Goal: Task Accomplishment & Management: Use online tool/utility

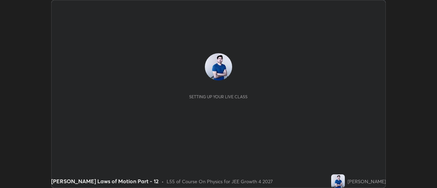
scroll to position [188, 437]
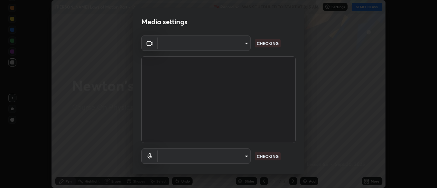
type input "4c72da43d9f8fe59a3f1c51c15ce5ef4700dc23536a29d5760a7834eb8cafeb2"
click at [244, 157] on body "Erase all [PERSON_NAME] Laws of Motion Part - 12 Recording WAS SCHEDULED TO STA…" at bounding box center [218, 94] width 437 height 188
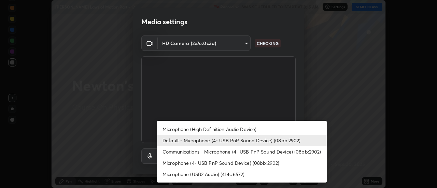
click at [225, 129] on li "Microphone (High Definition Audio Device)" at bounding box center [242, 129] width 170 height 11
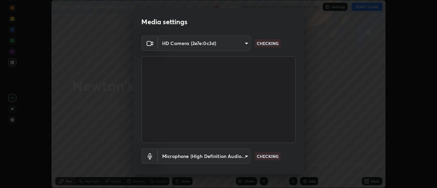
click at [243, 157] on body "Erase all [PERSON_NAME] Laws of Motion Part - 12 Recording WAS SCHEDULED TO STA…" at bounding box center [218, 94] width 437 height 188
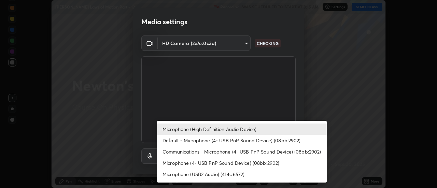
click at [205, 144] on li "Default - Microphone (4- USB PnP Sound Device) (08bb:2902)" at bounding box center [242, 140] width 170 height 11
type input "default"
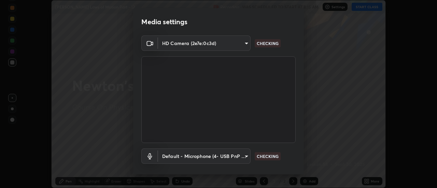
scroll to position [36, 0]
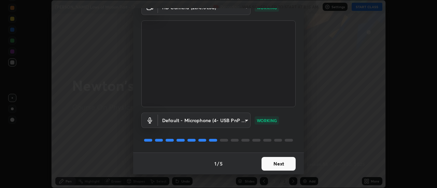
click at [275, 162] on button "Next" at bounding box center [279, 164] width 34 height 14
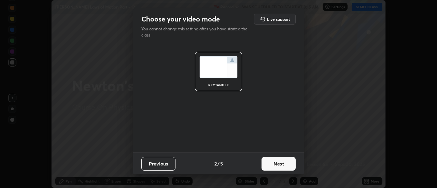
click at [275, 165] on button "Next" at bounding box center [279, 164] width 34 height 14
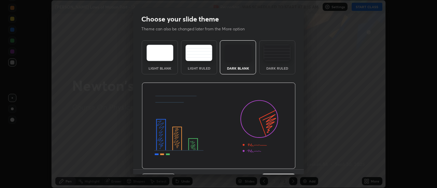
scroll to position [17, 0]
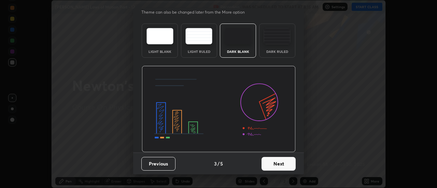
click at [275, 162] on button "Next" at bounding box center [279, 164] width 34 height 14
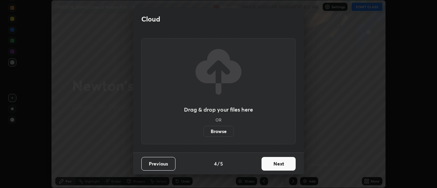
scroll to position [0, 0]
click at [276, 165] on button "Next" at bounding box center [279, 164] width 34 height 14
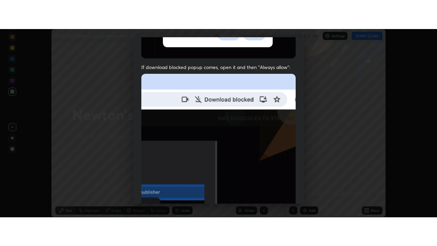
scroll to position [175, 0]
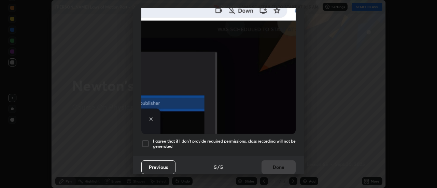
click at [148, 140] on div at bounding box center [145, 144] width 8 height 8
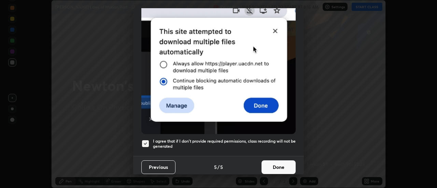
click at [275, 166] on button "Done" at bounding box center [279, 168] width 34 height 14
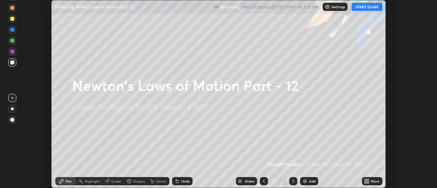
click at [367, 182] on icon at bounding box center [366, 183] width 2 height 2
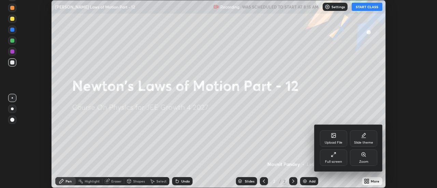
click at [330, 160] on div "Full screen" at bounding box center [333, 161] width 17 height 3
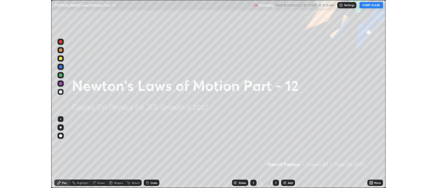
scroll to position [246, 437]
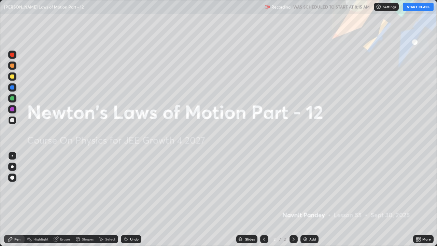
click at [415, 10] on button "START CLASS" at bounding box center [418, 7] width 31 height 8
click at [304, 188] on img at bounding box center [305, 238] width 5 height 5
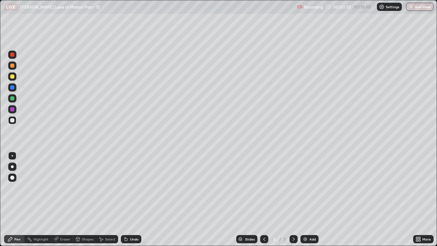
click at [309, 188] on div "Add" at bounding box center [310, 239] width 18 height 8
click at [130, 188] on div "Undo" at bounding box center [134, 239] width 9 height 3
click at [263, 188] on icon at bounding box center [264, 238] width 5 height 5
click at [15, 98] on div at bounding box center [12, 98] width 8 height 8
click at [294, 188] on icon at bounding box center [293, 238] width 5 height 5
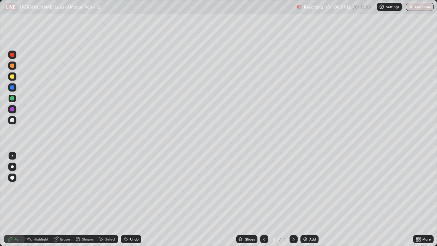
click at [12, 77] on div at bounding box center [12, 77] width 4 height 4
click at [14, 88] on div at bounding box center [12, 87] width 4 height 4
click at [123, 188] on icon at bounding box center [125, 238] width 5 height 5
click at [127, 188] on icon at bounding box center [125, 238] width 5 height 5
click at [128, 188] on div "Undo" at bounding box center [131, 239] width 21 height 8
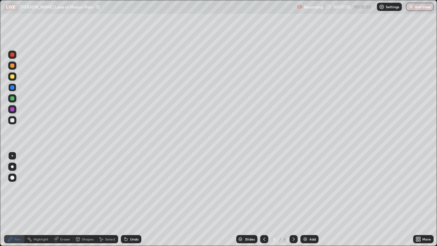
click at [127, 188] on icon at bounding box center [125, 238] width 5 height 5
click at [128, 188] on div "Undo" at bounding box center [131, 239] width 21 height 8
click at [130, 188] on div "Undo" at bounding box center [134, 239] width 9 height 3
click at [132, 188] on div "Undo" at bounding box center [131, 239] width 21 height 8
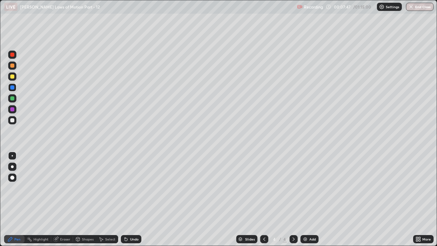
click at [133, 188] on div "Undo" at bounding box center [131, 239] width 21 height 8
click at [134, 188] on div "Undo" at bounding box center [131, 239] width 21 height 8
click at [306, 188] on img at bounding box center [305, 238] width 5 height 5
click at [12, 121] on div at bounding box center [12, 120] width 4 height 4
click at [12, 98] on div at bounding box center [12, 98] width 4 height 4
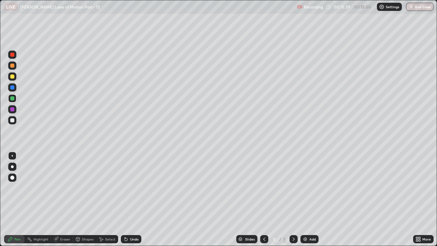
click at [128, 188] on div "Undo" at bounding box center [131, 239] width 21 height 8
click at [12, 109] on div at bounding box center [12, 109] width 4 height 4
click at [13, 98] on div at bounding box center [12, 98] width 4 height 4
click at [56, 188] on icon at bounding box center [57, 238] width 4 height 3
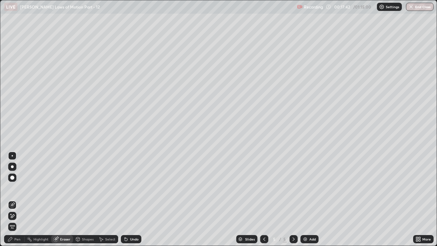
click at [21, 188] on div "Pen" at bounding box center [14, 239] width 21 height 8
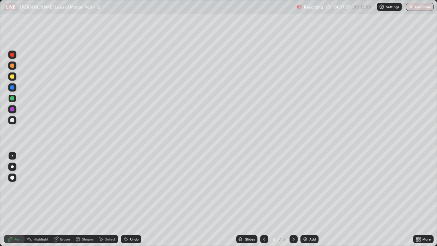
click at [13, 110] on div at bounding box center [12, 109] width 4 height 4
click at [290, 188] on div at bounding box center [294, 239] width 8 height 8
click at [306, 188] on img at bounding box center [305, 238] width 5 height 5
click at [13, 123] on div at bounding box center [12, 120] width 8 height 8
click at [60, 188] on div "Eraser" at bounding box center [62, 239] width 22 height 8
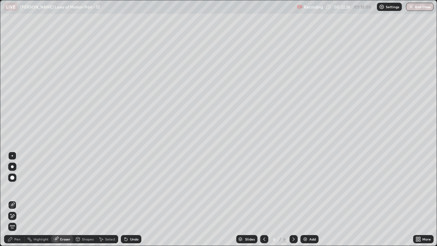
click at [18, 188] on div "Pen" at bounding box center [17, 239] width 6 height 3
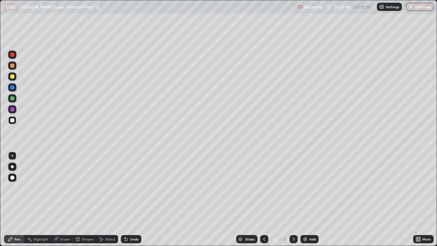
click at [12, 110] on div at bounding box center [12, 109] width 4 height 4
click at [11, 100] on div at bounding box center [12, 98] width 4 height 4
click at [128, 188] on div "Undo" at bounding box center [131, 239] width 21 height 8
click at [13, 119] on div at bounding box center [12, 120] width 4 height 4
click at [16, 100] on div at bounding box center [12, 98] width 8 height 8
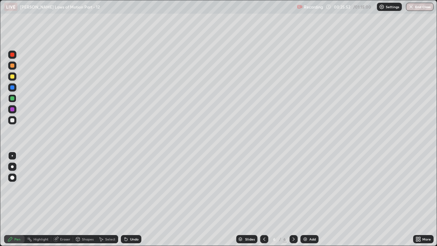
click at [13, 109] on div at bounding box center [12, 109] width 4 height 4
click at [12, 110] on div at bounding box center [12, 109] width 4 height 4
click at [12, 99] on div at bounding box center [12, 98] width 4 height 4
click at [12, 88] on div at bounding box center [12, 87] width 4 height 4
click at [133, 188] on div "Undo" at bounding box center [131, 239] width 21 height 8
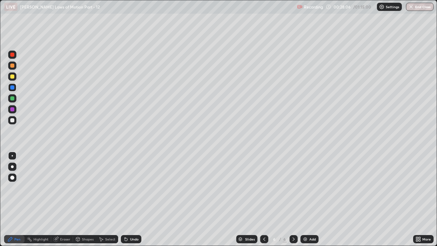
click at [132, 188] on div "Undo" at bounding box center [131, 239] width 21 height 8
click at [133, 188] on div "Undo" at bounding box center [134, 239] width 9 height 3
click at [135, 188] on div "Undo" at bounding box center [134, 239] width 9 height 3
click at [138, 188] on div "Undo" at bounding box center [134, 239] width 9 height 3
click at [139, 188] on div "Undo" at bounding box center [131, 239] width 21 height 8
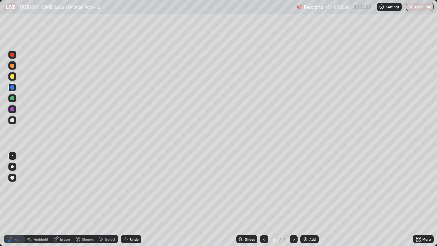
click at [131, 188] on div "Undo" at bounding box center [134, 239] width 9 height 3
click at [293, 188] on icon at bounding box center [293, 238] width 5 height 5
click at [305, 188] on img at bounding box center [305, 238] width 5 height 5
click at [264, 188] on icon at bounding box center [264, 238] width 5 height 5
click at [293, 188] on icon at bounding box center [294, 239] width 2 height 3
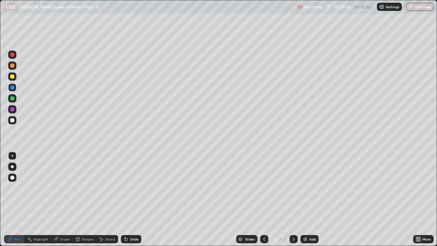
click at [265, 188] on icon at bounding box center [264, 238] width 5 height 5
click at [290, 188] on div at bounding box center [294, 239] width 8 height 8
click at [264, 188] on icon at bounding box center [264, 239] width 2 height 3
click at [294, 188] on icon at bounding box center [293, 238] width 5 height 5
click at [264, 188] on icon at bounding box center [264, 238] width 5 height 5
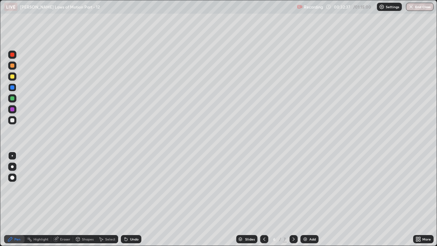
click at [293, 188] on icon at bounding box center [293, 238] width 5 height 5
click at [12, 100] on div at bounding box center [12, 98] width 4 height 4
click at [10, 119] on div at bounding box center [12, 120] width 4 height 4
click at [14, 98] on div at bounding box center [12, 98] width 4 height 4
click at [13, 87] on div at bounding box center [12, 87] width 4 height 4
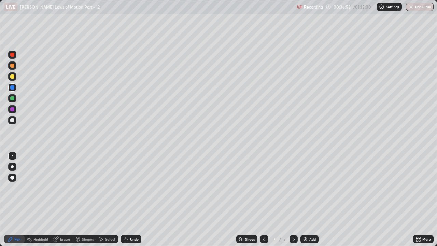
click at [293, 188] on icon at bounding box center [293, 238] width 5 height 5
click at [304, 188] on img at bounding box center [305, 238] width 5 height 5
click at [262, 188] on icon at bounding box center [264, 238] width 5 height 5
click at [293, 188] on icon at bounding box center [293, 238] width 5 height 5
click at [13, 97] on div at bounding box center [12, 98] width 4 height 4
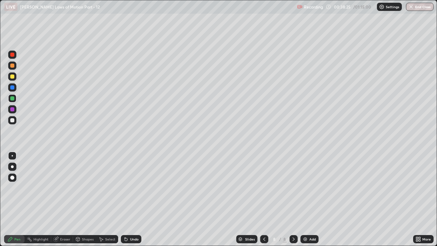
click at [264, 188] on icon at bounding box center [264, 238] width 5 height 5
click at [293, 188] on icon at bounding box center [293, 238] width 5 height 5
click at [264, 188] on icon at bounding box center [264, 238] width 5 height 5
click at [293, 188] on icon at bounding box center [293, 238] width 5 height 5
click at [264, 188] on icon at bounding box center [264, 238] width 5 height 5
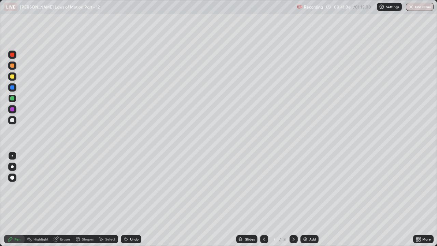
click at [129, 188] on div "Undo" at bounding box center [131, 239] width 21 height 8
click at [293, 188] on icon at bounding box center [293, 238] width 5 height 5
click at [290, 188] on div at bounding box center [294, 239] width 8 height 8
click at [303, 188] on img at bounding box center [305, 238] width 5 height 5
click at [12, 122] on div at bounding box center [12, 120] width 4 height 4
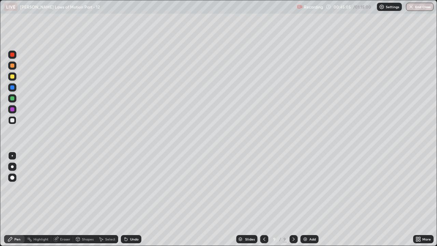
click at [125, 188] on icon at bounding box center [125, 238] width 1 height 1
click at [127, 188] on icon at bounding box center [125, 238] width 5 height 5
click at [14, 100] on div at bounding box center [12, 98] width 4 height 4
click at [13, 89] on div at bounding box center [12, 87] width 4 height 4
click at [13, 98] on div at bounding box center [12, 98] width 4 height 4
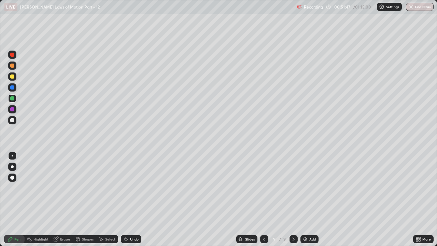
click at [132, 188] on div "Undo" at bounding box center [134, 239] width 9 height 3
click at [293, 188] on icon at bounding box center [293, 238] width 5 height 5
click at [306, 188] on img at bounding box center [305, 238] width 5 height 5
click at [12, 98] on div at bounding box center [12, 98] width 4 height 4
click at [13, 109] on div at bounding box center [12, 109] width 4 height 4
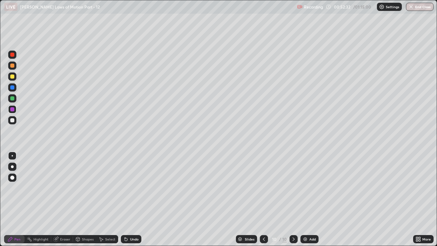
click at [264, 188] on icon at bounding box center [263, 238] width 5 height 5
click at [293, 188] on icon at bounding box center [293, 238] width 5 height 5
click at [129, 188] on div "Undo" at bounding box center [131, 239] width 21 height 8
click at [125, 188] on icon at bounding box center [125, 238] width 1 height 1
click at [125, 188] on icon at bounding box center [126, 239] width 3 height 3
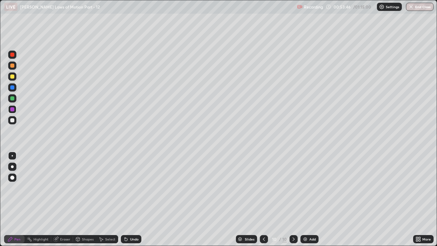
click at [125, 188] on icon at bounding box center [125, 238] width 1 height 1
click at [132, 188] on div "Undo" at bounding box center [134, 239] width 9 height 3
click at [264, 188] on icon at bounding box center [263, 238] width 5 height 5
click at [64, 188] on div "Eraser" at bounding box center [65, 239] width 10 height 3
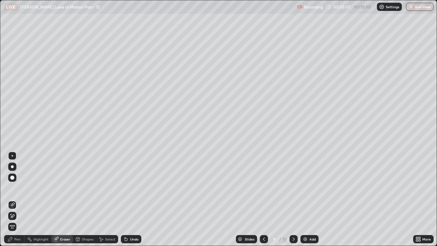
click at [14, 188] on icon at bounding box center [12, 216] width 5 height 6
click at [19, 188] on div "Pen" at bounding box center [17, 239] width 6 height 3
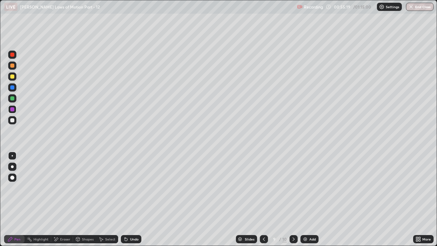
click at [16, 98] on div at bounding box center [12, 98] width 8 height 8
click at [293, 188] on icon at bounding box center [293, 238] width 5 height 5
click at [44, 188] on div "Highlight" at bounding box center [40, 239] width 15 height 3
click at [62, 188] on div "Eraser" at bounding box center [62, 239] width 22 height 8
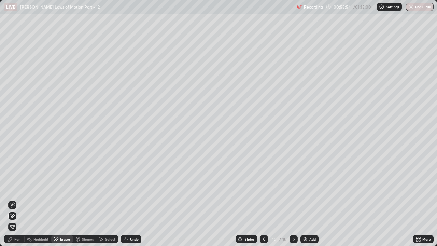
click at [21, 188] on div "Pen" at bounding box center [14, 239] width 21 height 8
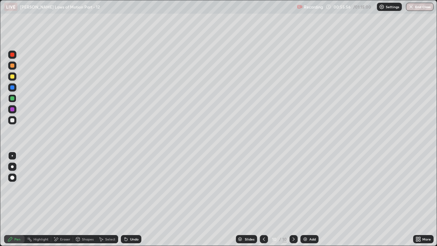
click at [263, 188] on icon at bounding box center [263, 238] width 5 height 5
click at [293, 188] on icon at bounding box center [293, 238] width 5 height 5
click at [65, 188] on div "Eraser" at bounding box center [65, 239] width 10 height 3
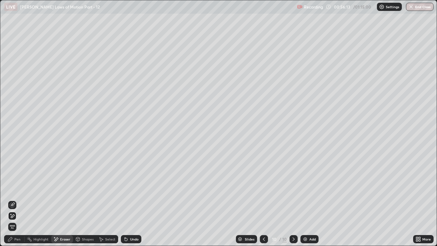
click at [19, 188] on div "Pen" at bounding box center [17, 239] width 6 height 3
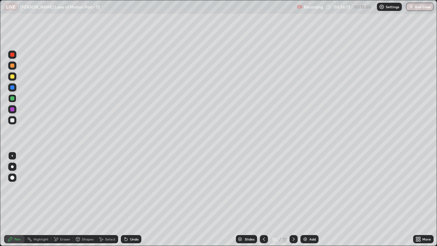
click at [14, 109] on div at bounding box center [12, 109] width 4 height 4
click at [13, 90] on div at bounding box center [12, 87] width 8 height 8
click at [265, 188] on div at bounding box center [264, 239] width 8 height 8
click at [292, 188] on icon at bounding box center [293, 238] width 5 height 5
click at [14, 123] on div at bounding box center [12, 120] width 8 height 8
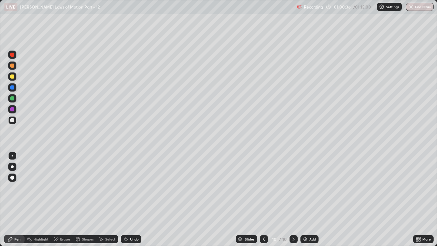
click at [10, 98] on div at bounding box center [12, 98] width 8 height 8
click at [294, 188] on icon at bounding box center [293, 238] width 5 height 5
click at [304, 188] on img at bounding box center [305, 238] width 5 height 5
click at [13, 87] on div at bounding box center [12, 87] width 4 height 4
click at [12, 100] on div at bounding box center [12, 98] width 4 height 4
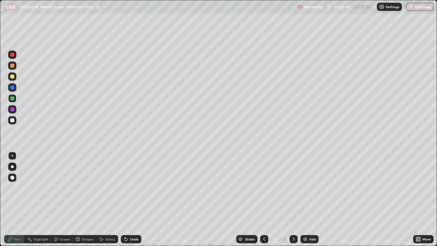
click at [12, 76] on div at bounding box center [12, 77] width 4 height 4
click at [132, 188] on div "Undo" at bounding box center [131, 239] width 21 height 8
click at [131, 188] on div "Undo" at bounding box center [134, 239] width 9 height 3
click at [132, 188] on div "Undo" at bounding box center [134, 239] width 9 height 3
click at [12, 101] on div at bounding box center [12, 98] width 8 height 8
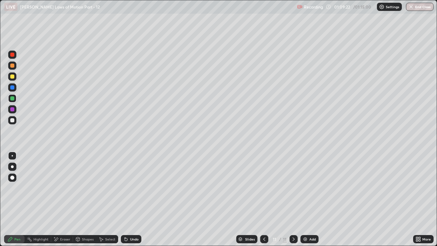
click at [262, 188] on icon at bounding box center [264, 238] width 5 height 5
click at [293, 188] on icon at bounding box center [293, 238] width 5 height 5
click at [411, 9] on img "button" at bounding box center [411, 6] width 5 height 5
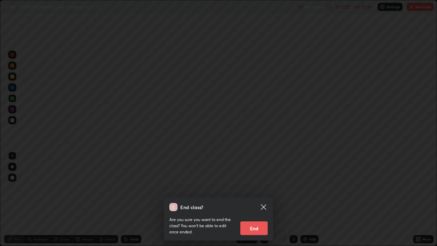
click at [256, 188] on button "End" at bounding box center [254, 228] width 27 height 14
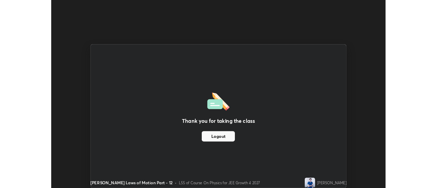
scroll to position [33986, 33737]
